Goal: Task Accomplishment & Management: Complete application form

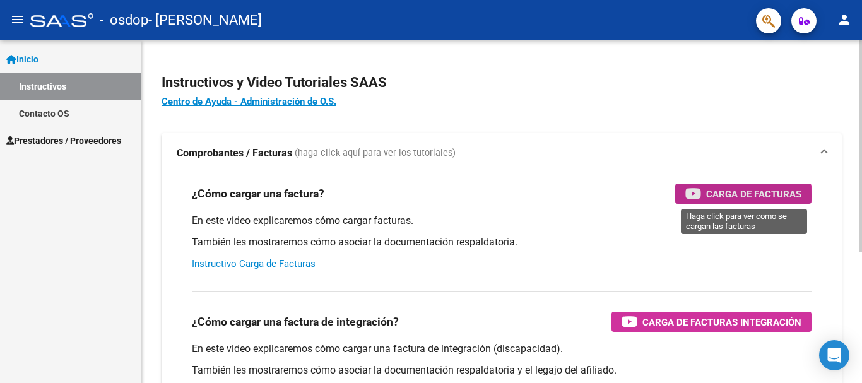
click at [740, 196] on span "Carga de Facturas" at bounding box center [753, 194] width 95 height 16
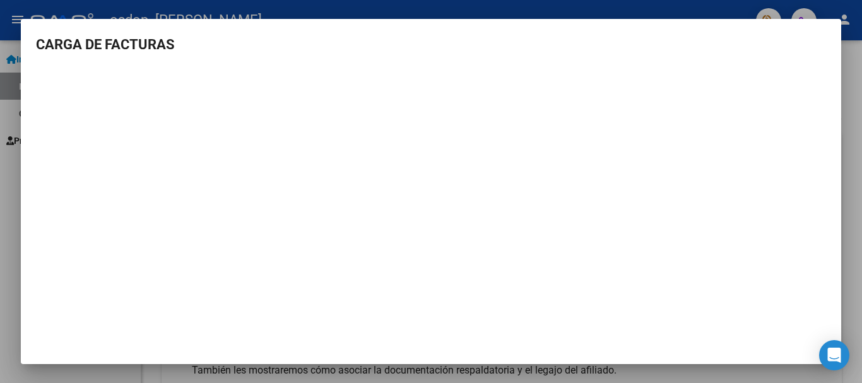
click at [861, 66] on div at bounding box center [431, 191] width 862 height 383
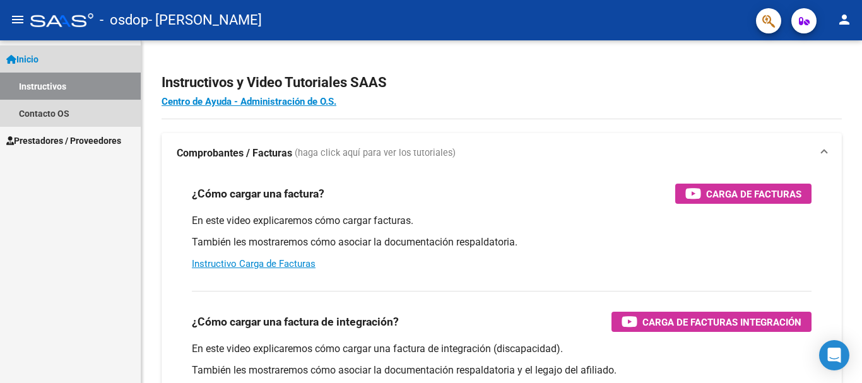
click at [38, 60] on span "Inicio" at bounding box center [22, 59] width 32 height 14
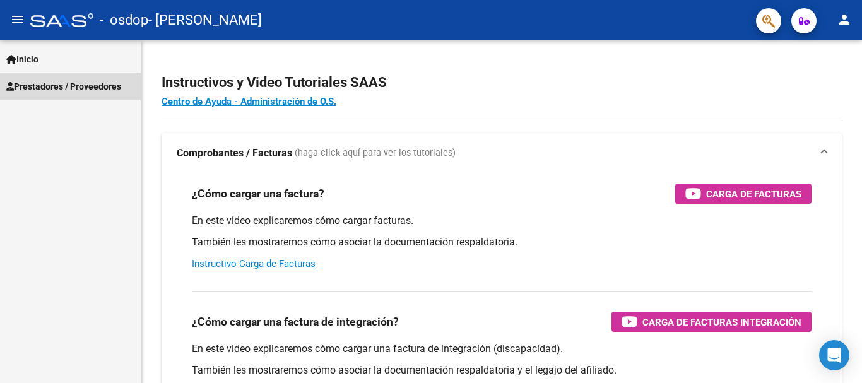
click at [35, 85] on span "Prestadores / Proveedores" at bounding box center [63, 86] width 115 height 14
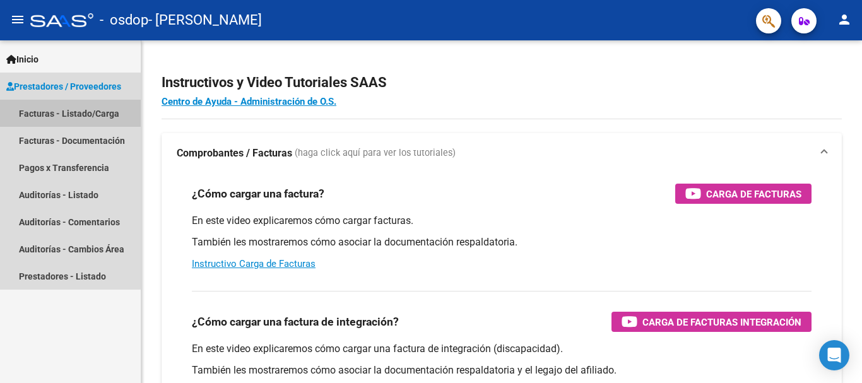
click at [41, 111] on link "Facturas - Listado/Carga" at bounding box center [70, 113] width 141 height 27
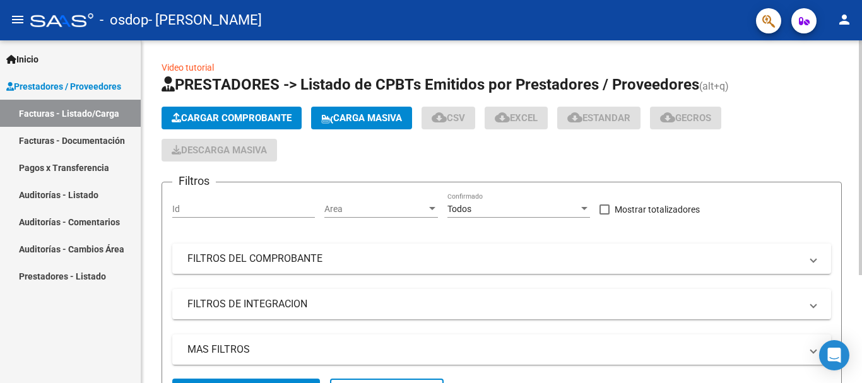
click at [233, 118] on span "Cargar Comprobante" at bounding box center [232, 117] width 120 height 11
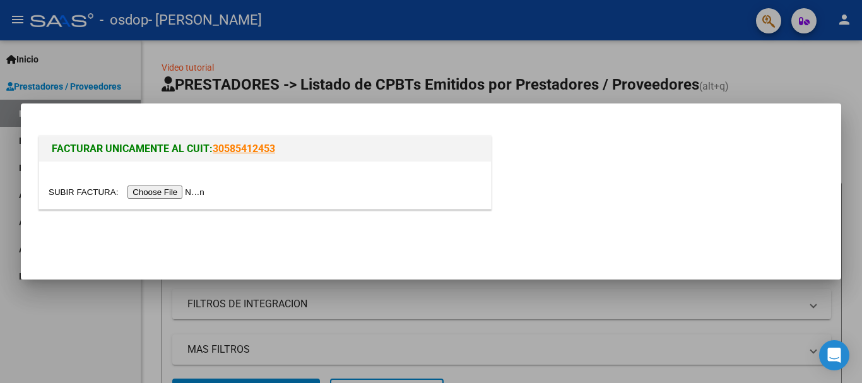
click at [161, 196] on input "file" at bounding box center [129, 191] width 160 height 13
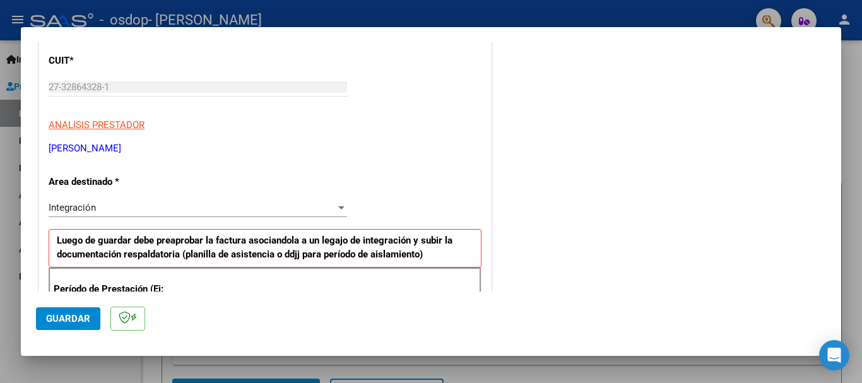
scroll to position [178, 0]
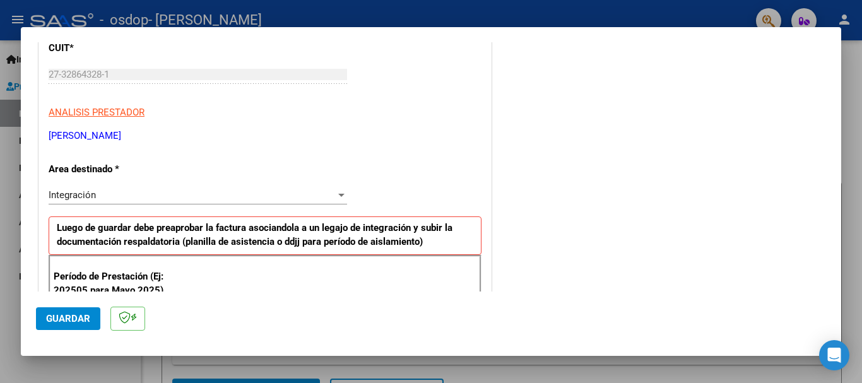
click at [196, 197] on div "Integración" at bounding box center [192, 194] width 287 height 11
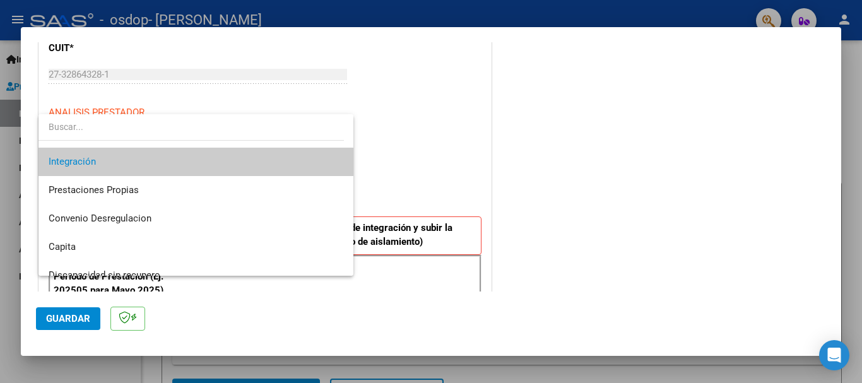
scroll to position [94, 0]
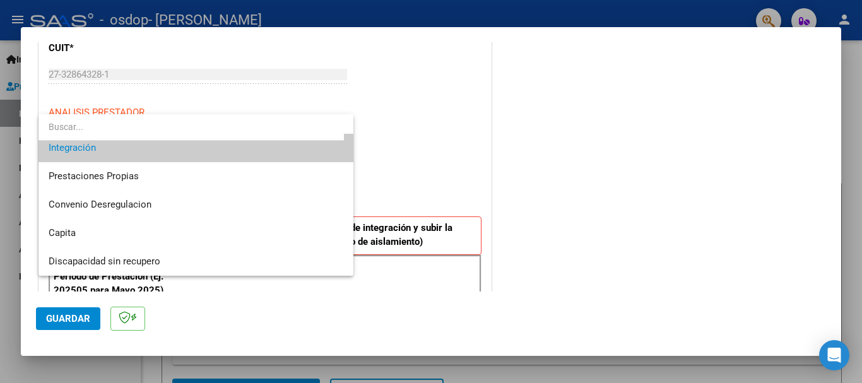
click at [262, 151] on span "Integración" at bounding box center [196, 148] width 295 height 28
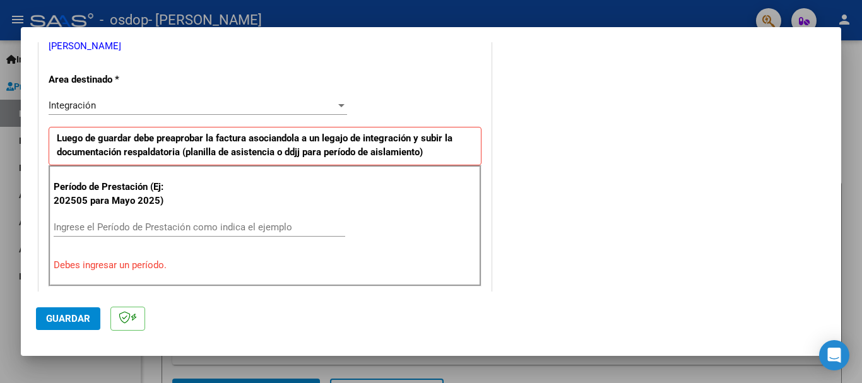
scroll to position [271, 0]
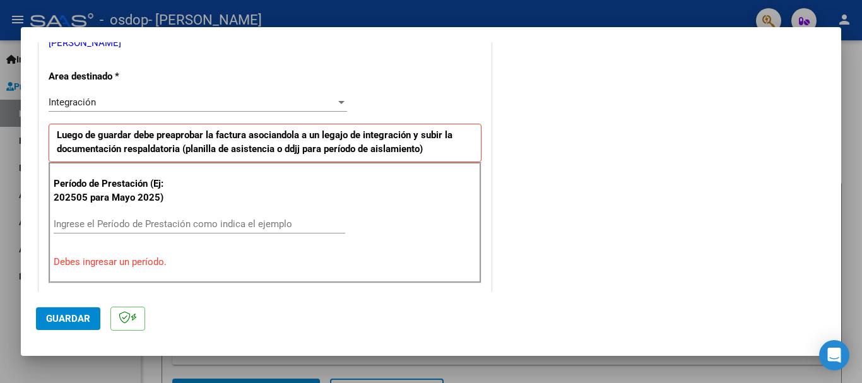
click at [125, 226] on input "Ingrese el Período de Prestación como indica el ejemplo" at bounding box center [199, 223] width 291 height 11
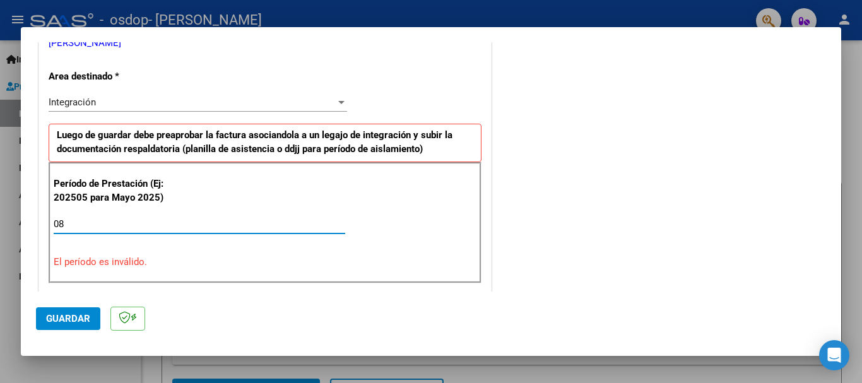
type input "0"
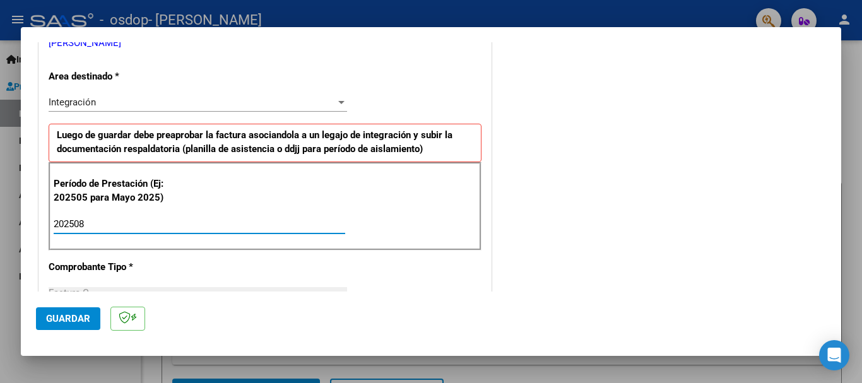
type input "202508"
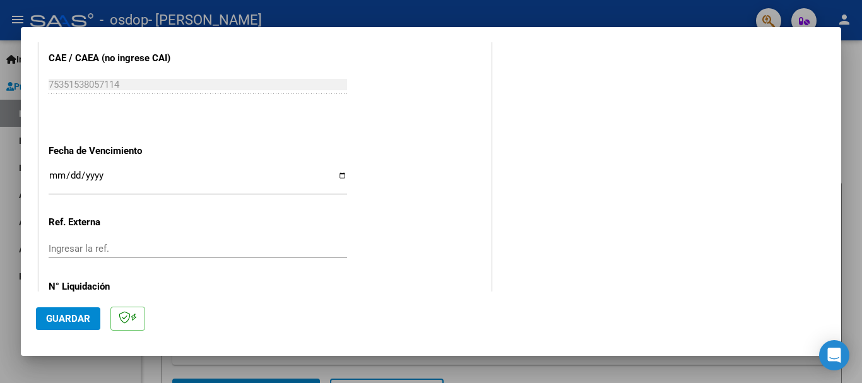
scroll to position [834, 0]
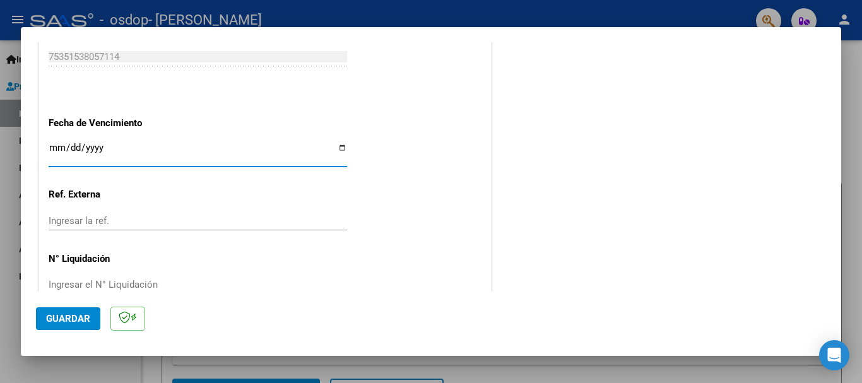
click at [339, 148] on input "Ingresar la fecha" at bounding box center [198, 153] width 298 height 20
type input "[DATE]"
click at [166, 310] on mat-dialog-actions "Guardar" at bounding box center [431, 316] width 790 height 50
click at [225, 218] on input "Ingresar la ref." at bounding box center [198, 220] width 298 height 11
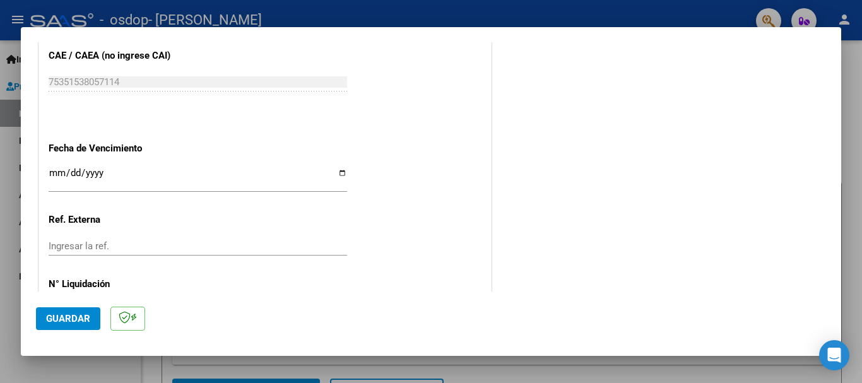
scroll to position [861, 0]
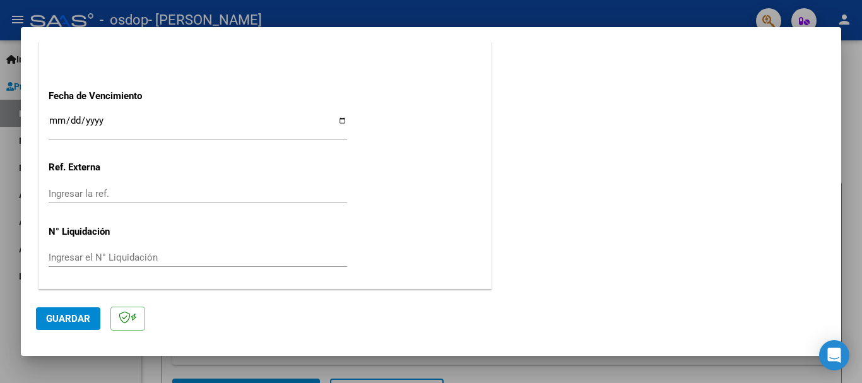
click at [76, 199] on input "Ingresar la ref." at bounding box center [198, 193] width 298 height 11
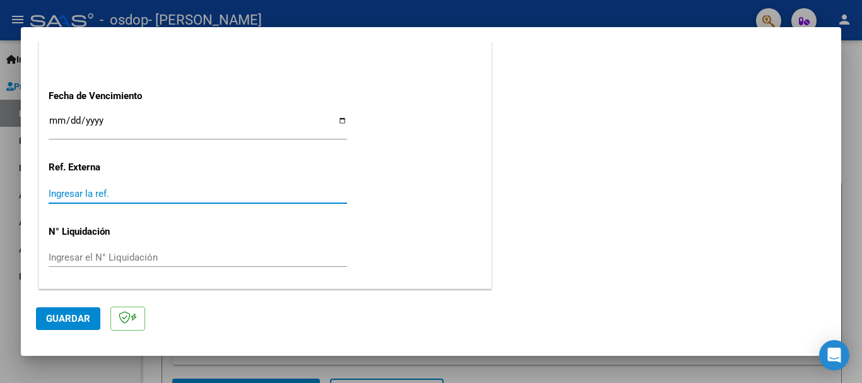
click at [96, 189] on input "Ingresar la ref." at bounding box center [198, 193] width 298 height 11
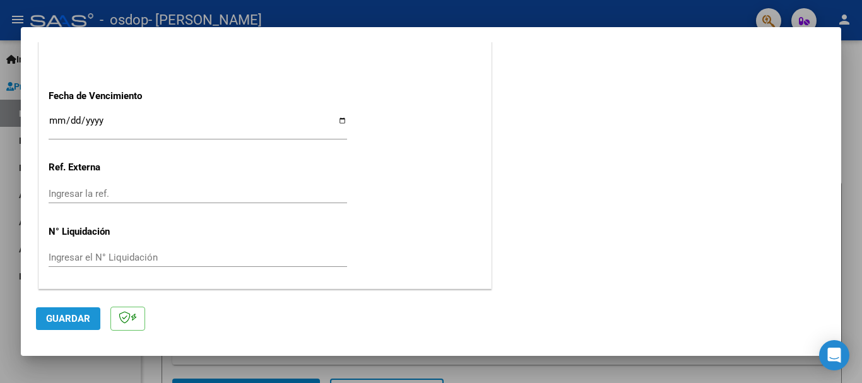
click at [67, 318] on span "Guardar" at bounding box center [68, 318] width 44 height 11
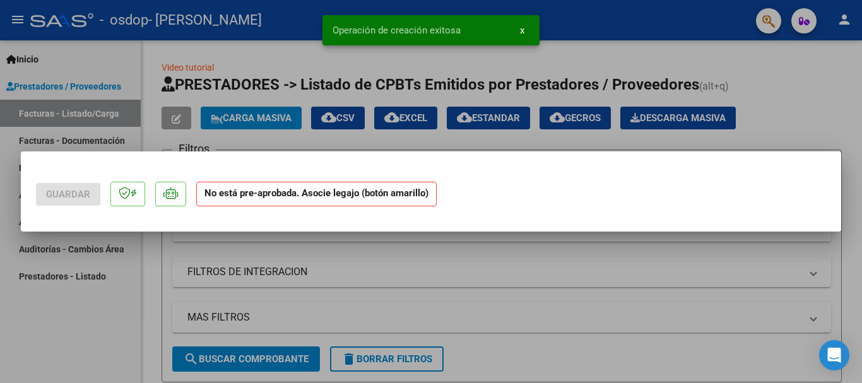
scroll to position [0, 0]
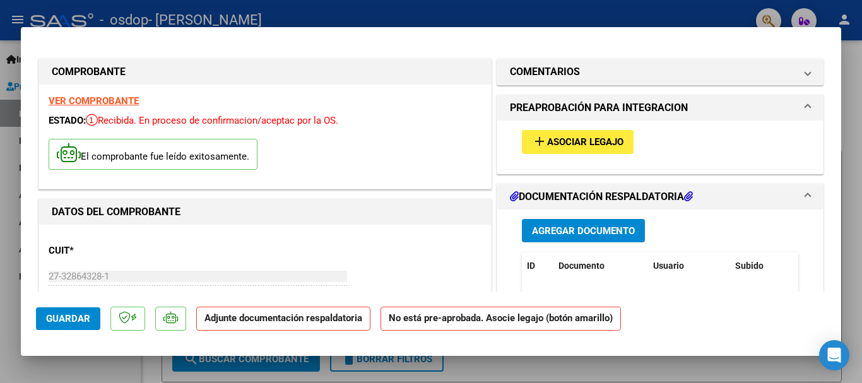
click at [302, 329] on p "Adjunte documentación respaldatoria" at bounding box center [283, 319] width 174 height 25
click at [583, 137] on span "Asociar Legajo" at bounding box center [585, 142] width 76 height 11
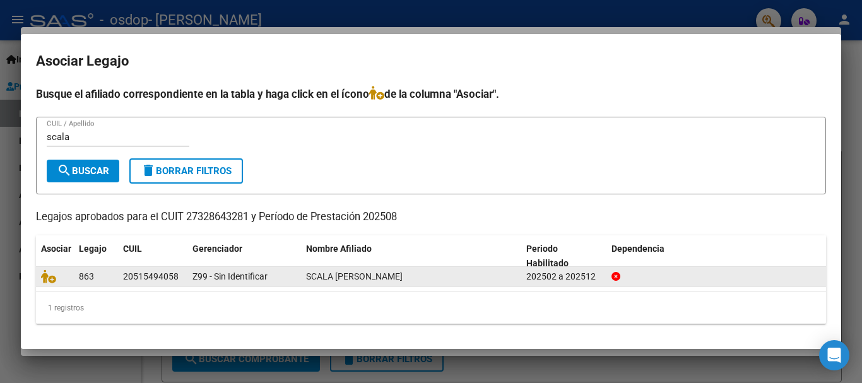
click at [185, 273] on datatable-body-cell "20515494058" at bounding box center [152, 277] width 69 height 20
click at [167, 277] on div "20515494058" at bounding box center [151, 276] width 56 height 15
click at [91, 279] on span "863" at bounding box center [86, 276] width 15 height 10
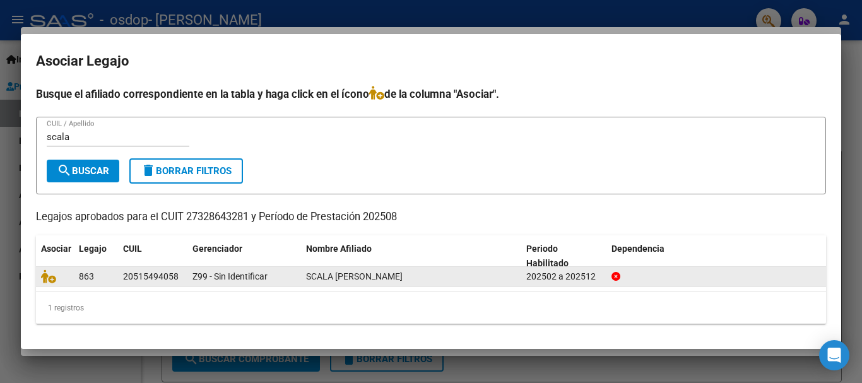
click at [91, 279] on span "863" at bounding box center [86, 276] width 15 height 10
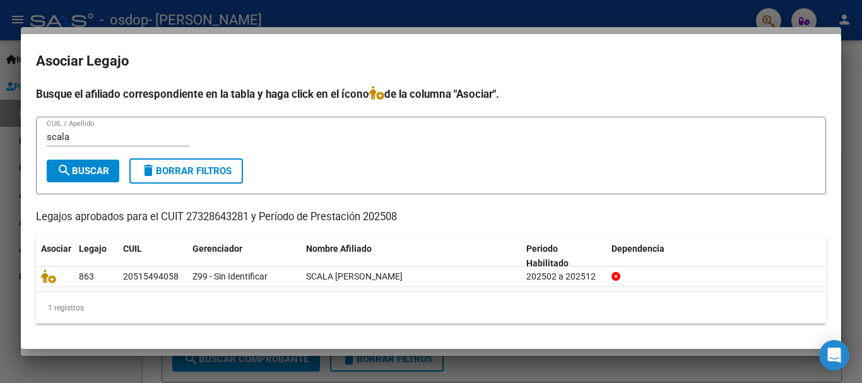
click at [105, 139] on input "scala" at bounding box center [118, 136] width 143 height 11
type input "s"
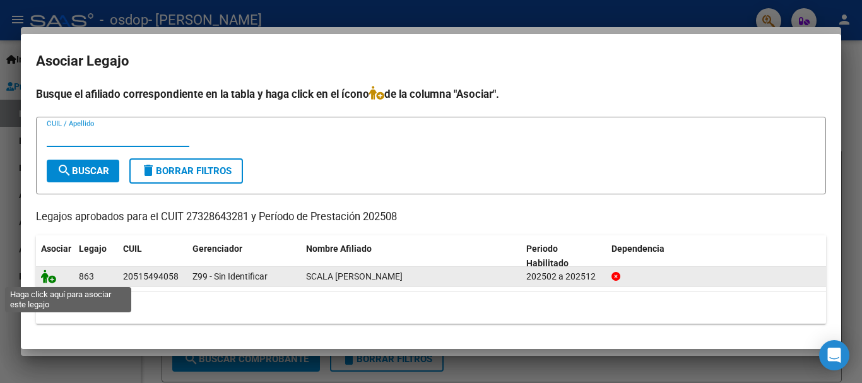
click at [47, 276] on icon at bounding box center [48, 276] width 15 height 14
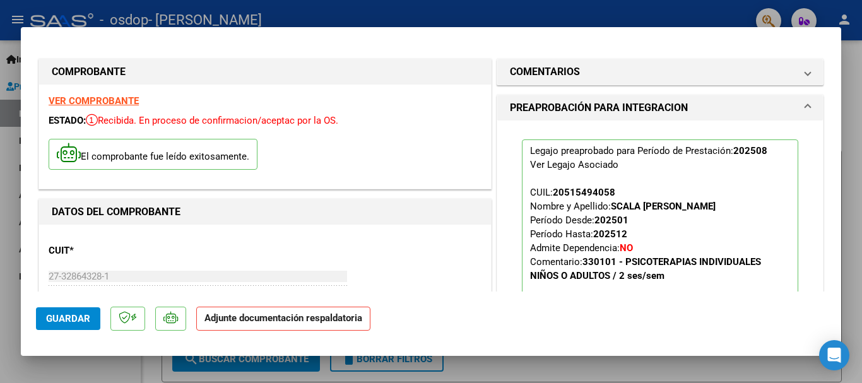
click at [250, 323] on strong "Adjunte documentación respaldatoria" at bounding box center [283, 317] width 158 height 11
click at [278, 323] on strong "Adjunte documentación respaldatoria" at bounding box center [283, 317] width 158 height 11
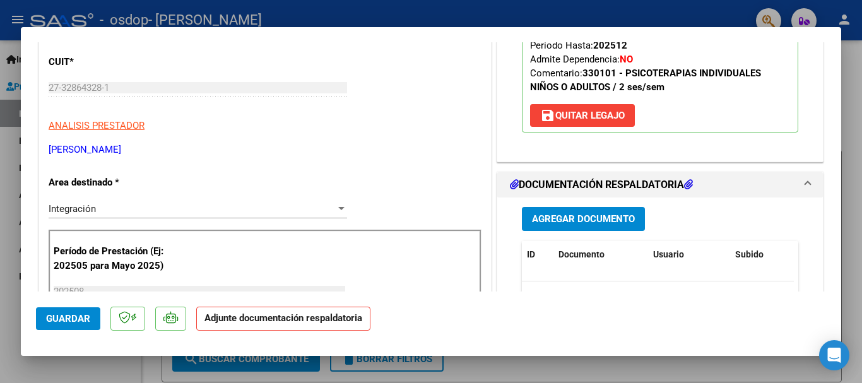
scroll to position [185, 0]
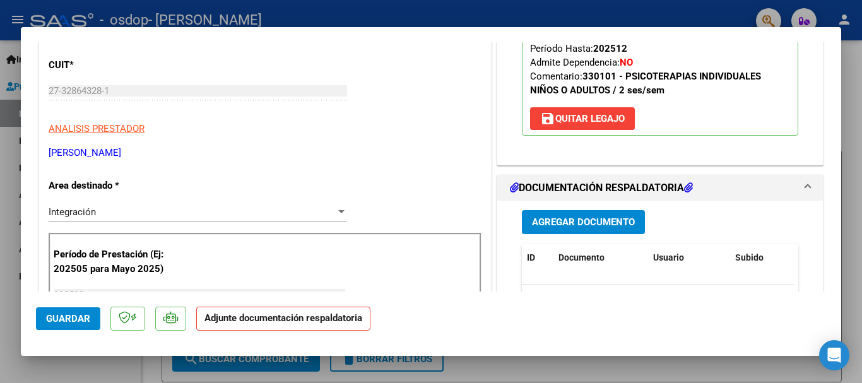
click at [559, 218] on span "Agregar Documento" at bounding box center [583, 222] width 103 height 11
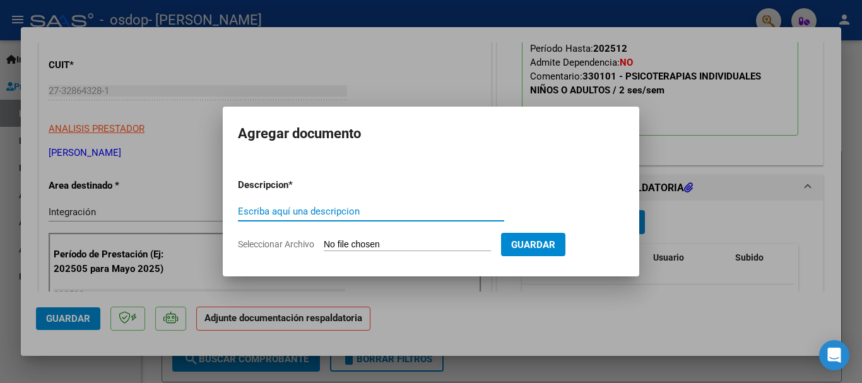
click at [338, 208] on input "Escriba aquí una descripcion" at bounding box center [371, 211] width 266 height 11
type input "a"
type input "Planilla de asistencias"
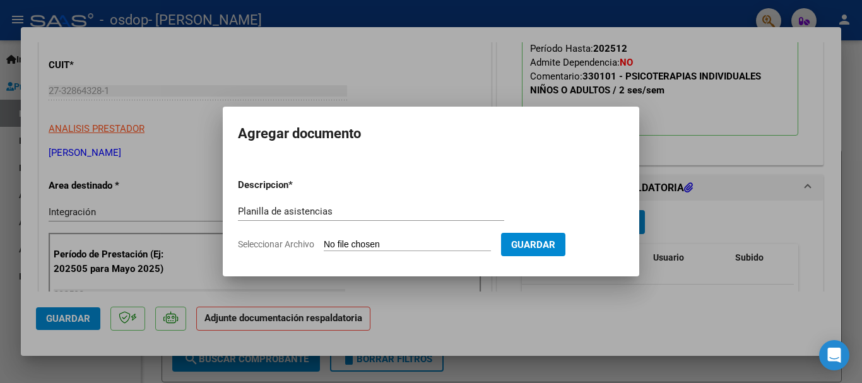
click at [475, 242] on input "Seleccionar Archivo" at bounding box center [407, 245] width 167 height 12
type input "C:\fakepath\[PERSON_NAME] 825.pdf"
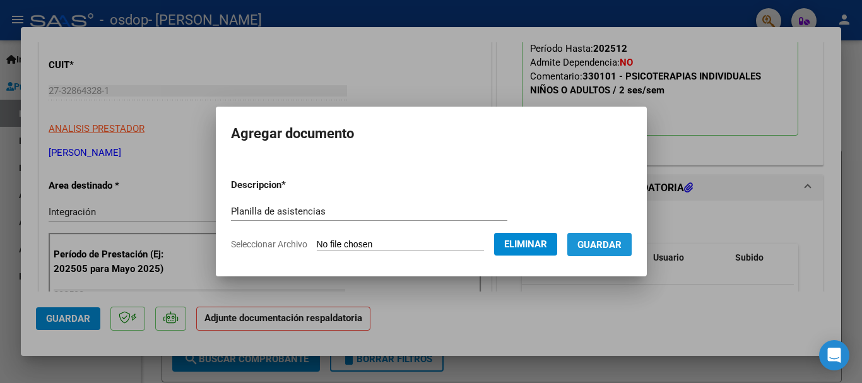
click at [620, 250] on span "Guardar" at bounding box center [599, 244] width 44 height 11
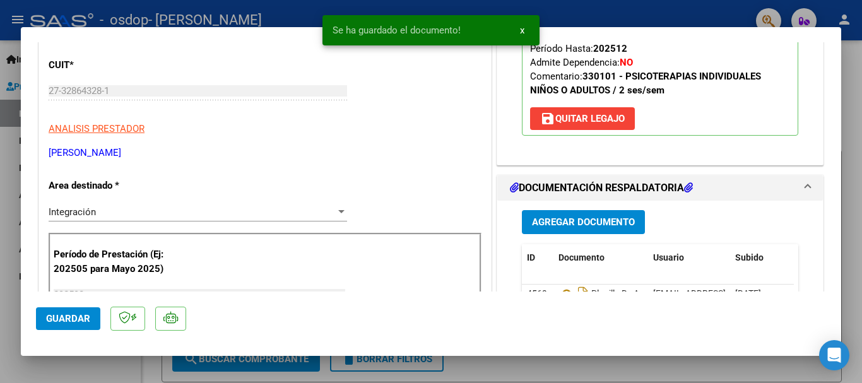
drag, startPoint x: 841, startPoint y: 117, endPoint x: 839, endPoint y: 136, distance: 19.6
click at [839, 136] on div "COMPROBANTE VER COMPROBANTE ESTADO: Recibida. En proceso de confirmacion/acepta…" at bounding box center [431, 191] width 862 height 383
click at [792, 162] on div "Legajo preaprobado para Período de Prestación: 202508 Ver Legajo Asociado CUIL:…" at bounding box center [659, 50] width 325 height 230
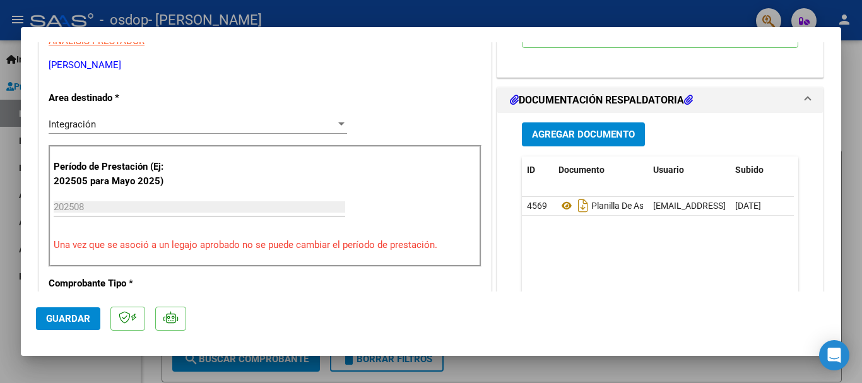
scroll to position [270, 0]
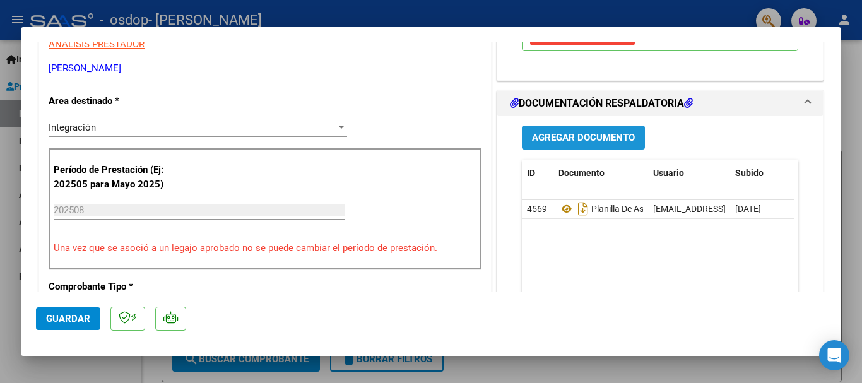
click at [585, 131] on span "Agregar Documento" at bounding box center [583, 136] width 103 height 11
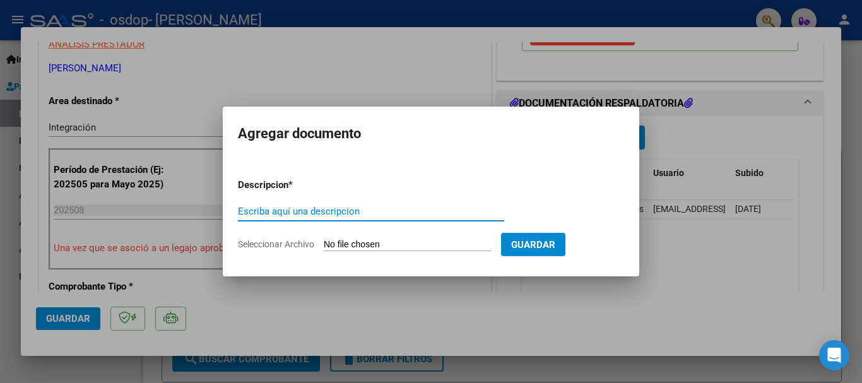
type input "i"
type input "Informe semestral"
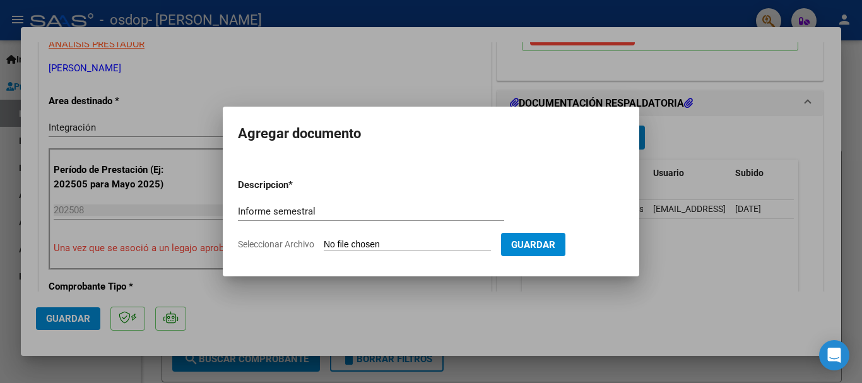
click at [419, 245] on input "Seleccionar Archivo" at bounding box center [407, 245] width 167 height 12
type input "C:\fakepath\[PERSON_NAME] INFORME SEMESTRAL 825.pdf"
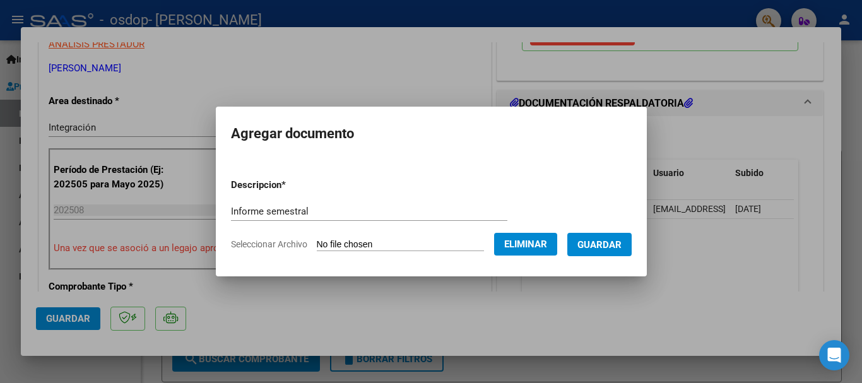
click at [616, 243] on span "Guardar" at bounding box center [599, 244] width 44 height 11
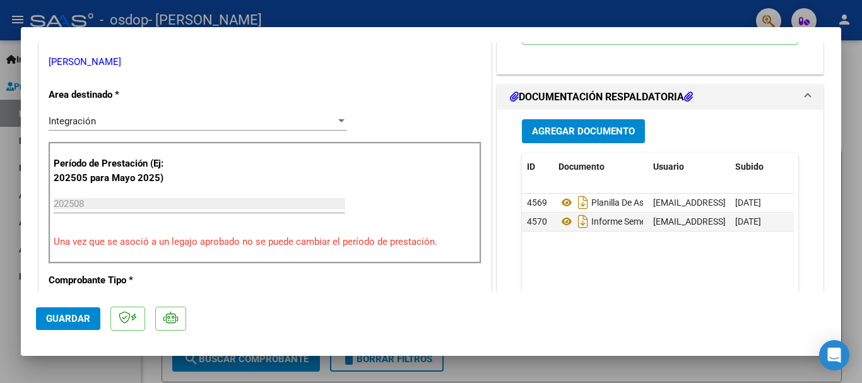
scroll to position [607, 0]
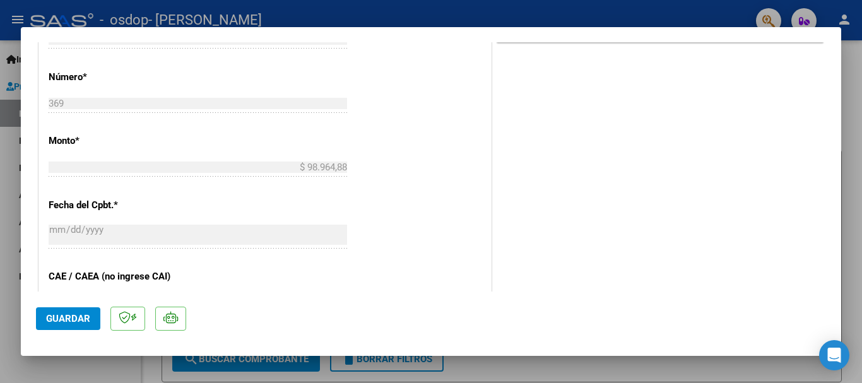
drag, startPoint x: 52, startPoint y: 330, endPoint x: 61, endPoint y: 324, distance: 11.4
click at [61, 324] on mat-dialog-actions "Guardar" at bounding box center [431, 316] width 790 height 50
click at [61, 324] on button "Guardar" at bounding box center [68, 318] width 64 height 23
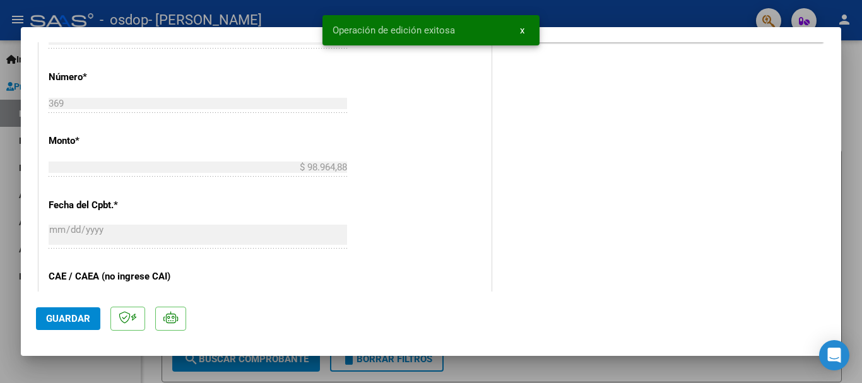
click at [559, 16] on div at bounding box center [431, 191] width 862 height 383
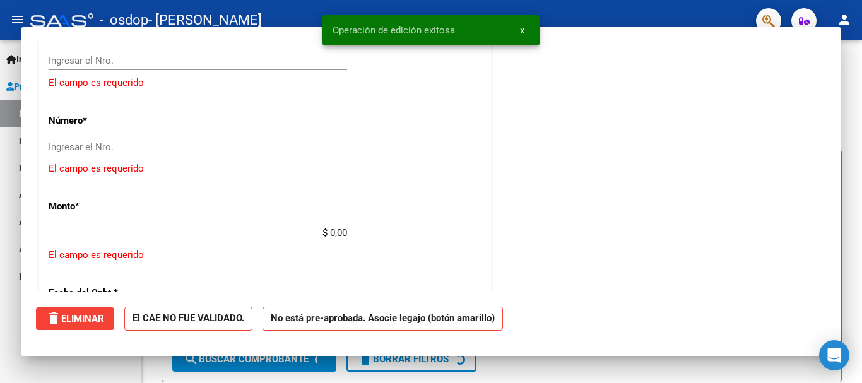
scroll to position [0, 0]
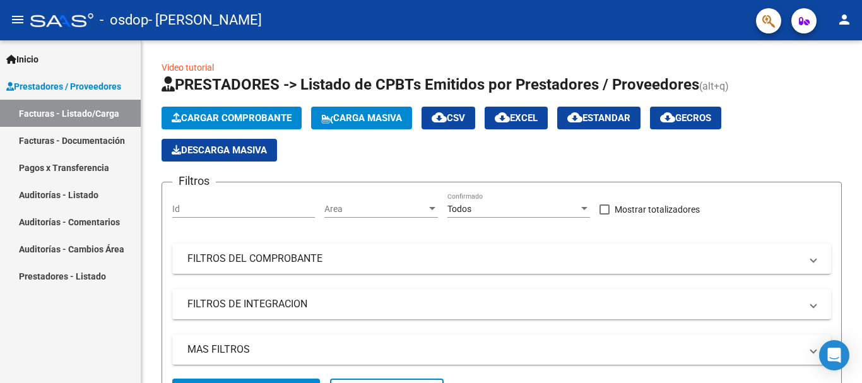
click at [38, 139] on link "Facturas - Documentación" at bounding box center [70, 140] width 141 height 27
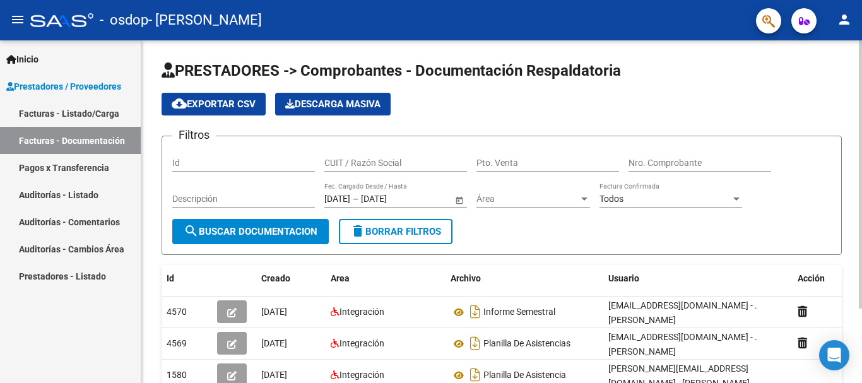
click at [861, 135] on div at bounding box center [859, 174] width 3 height 268
click at [861, 119] on div at bounding box center [859, 174] width 3 height 268
click at [260, 170] on div "Id" at bounding box center [243, 158] width 143 height 25
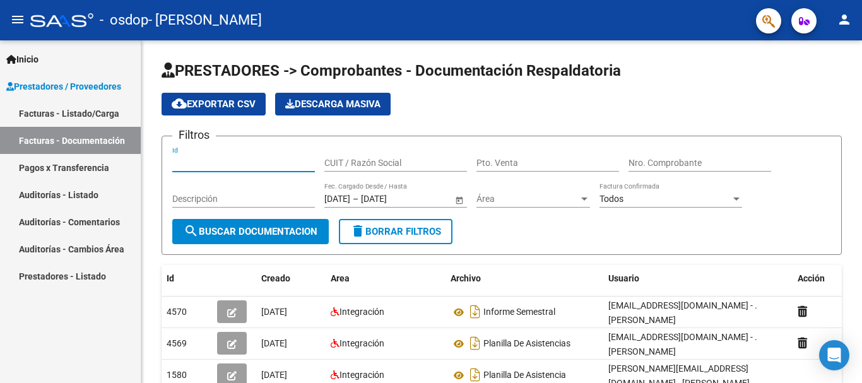
click at [843, 25] on mat-icon "person" at bounding box center [843, 19] width 15 height 15
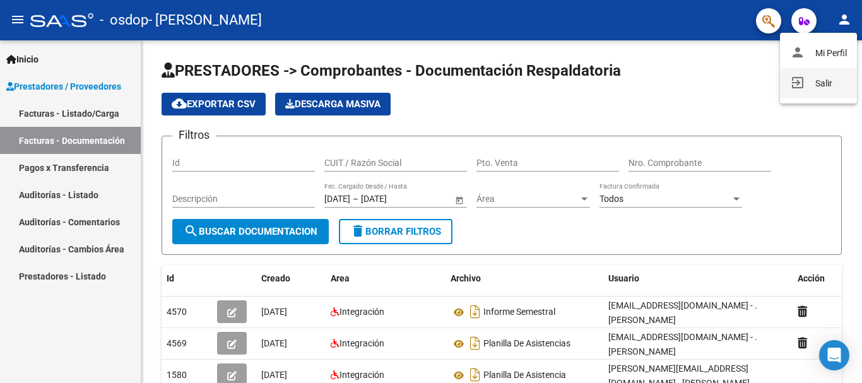
click at [822, 87] on button "exit_to_app Salir" at bounding box center [818, 83] width 77 height 30
